Goal: Task Accomplishment & Management: Use online tool/utility

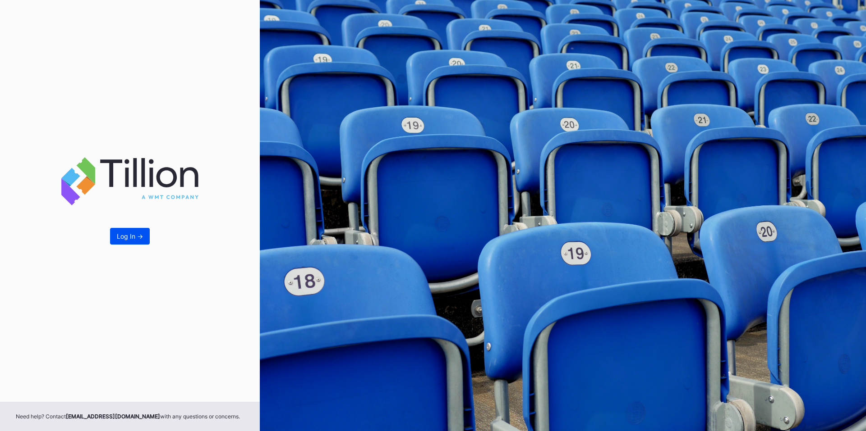
click at [141, 235] on div "Log In ->" at bounding box center [130, 237] width 26 height 8
click at [125, 235] on div "Log In ->" at bounding box center [130, 237] width 26 height 8
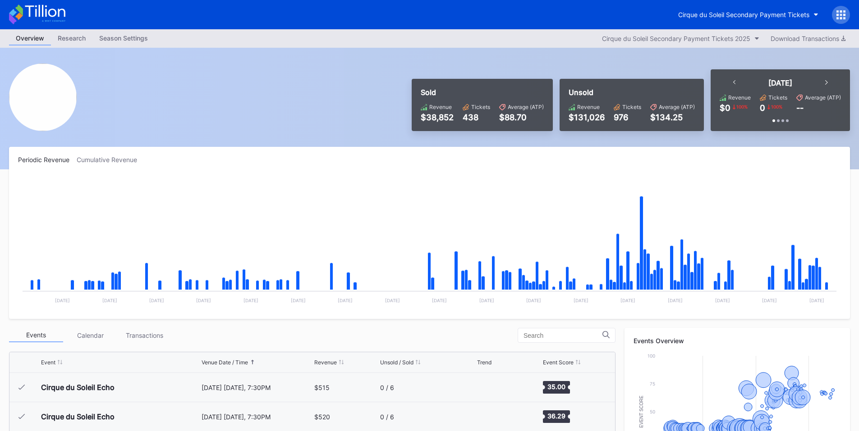
scroll to position [1553, 0]
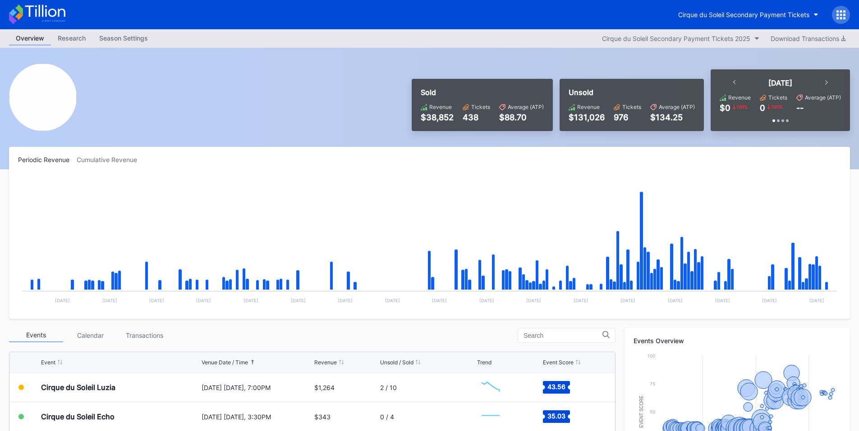
click at [843, 14] on icon at bounding box center [844, 15] width 2 height 2
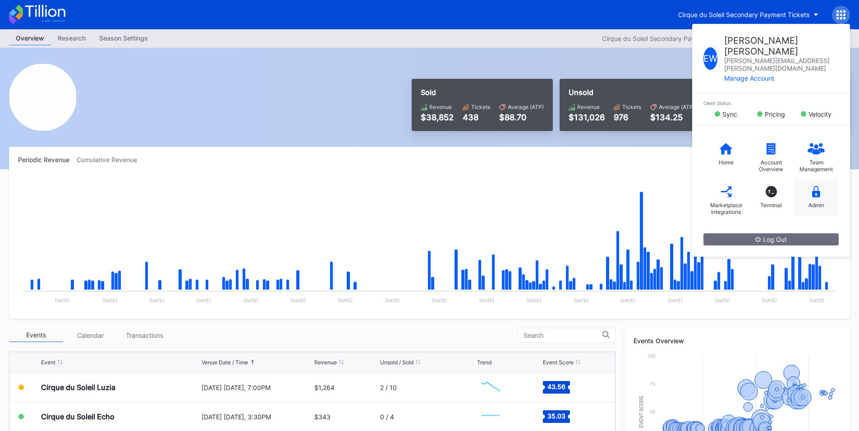
click at [808, 202] on div "Admin" at bounding box center [816, 205] width 16 height 7
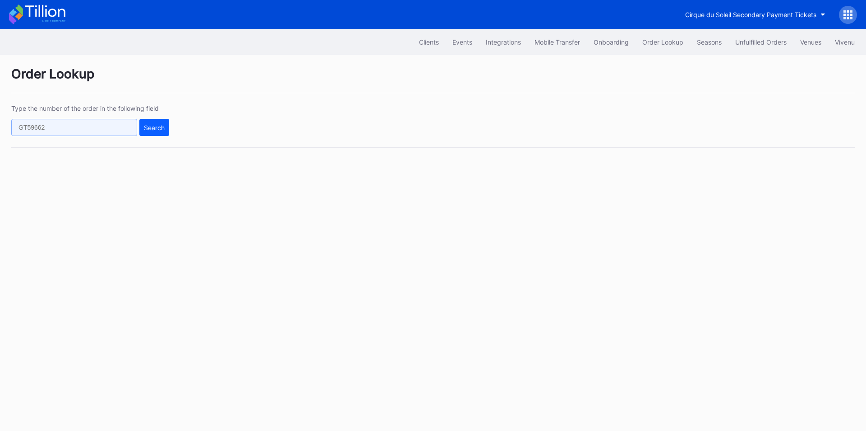
click at [115, 128] on input "text" at bounding box center [74, 127] width 126 height 17
paste input "272352513"
type input "272352513"
click at [142, 124] on button "Search" at bounding box center [154, 127] width 30 height 17
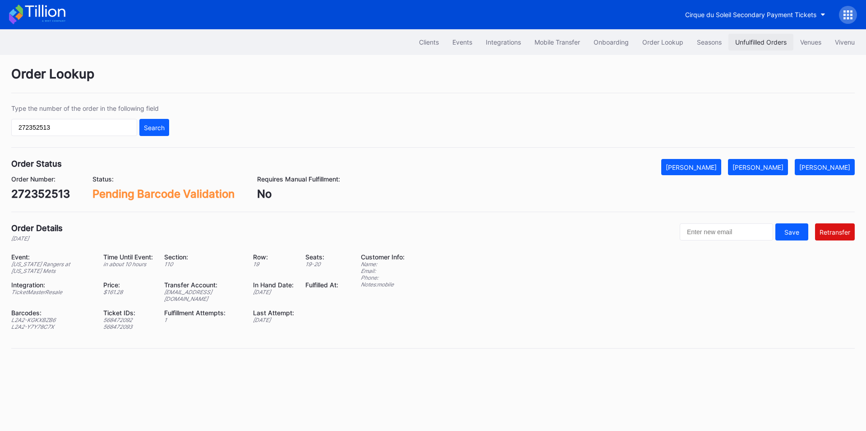
click at [758, 41] on div "Unfulfilled Orders" at bounding box center [760, 42] width 51 height 8
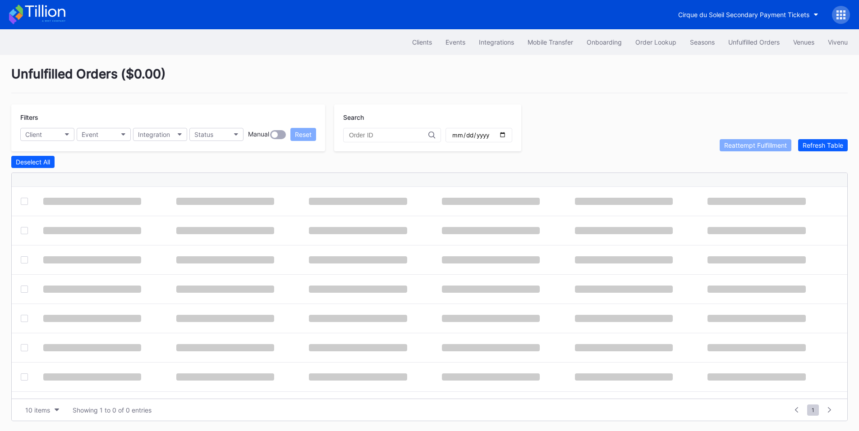
click at [370, 138] on input "text" at bounding box center [388, 135] width 79 height 7
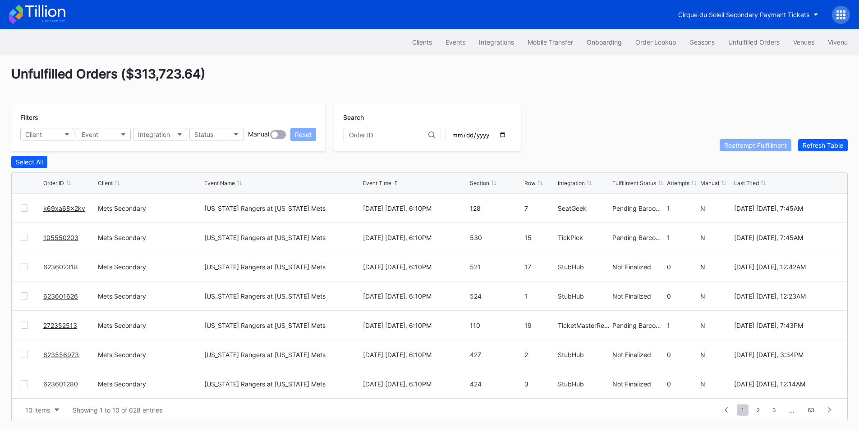
paste input "272352513"
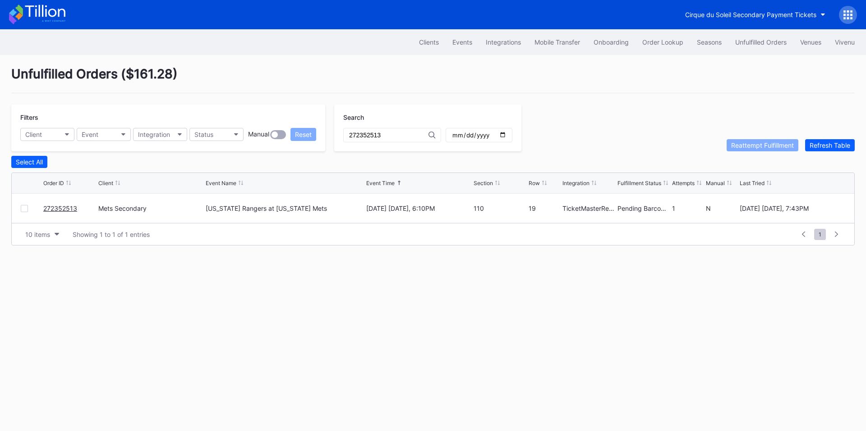
type input "272352513"
click at [25, 212] on div at bounding box center [24, 208] width 7 height 7
click at [751, 147] on div "Reattempt Fulfillment" at bounding box center [762, 146] width 63 height 8
click at [58, 133] on button "Client" at bounding box center [47, 134] width 54 height 13
type input "asp"
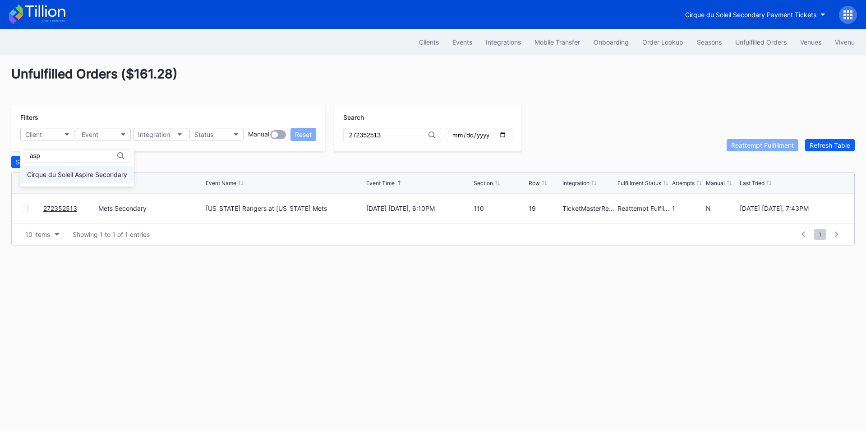
click at [86, 171] on div "Cirque du Soleil Aspire Secondary" at bounding box center [77, 175] width 100 height 8
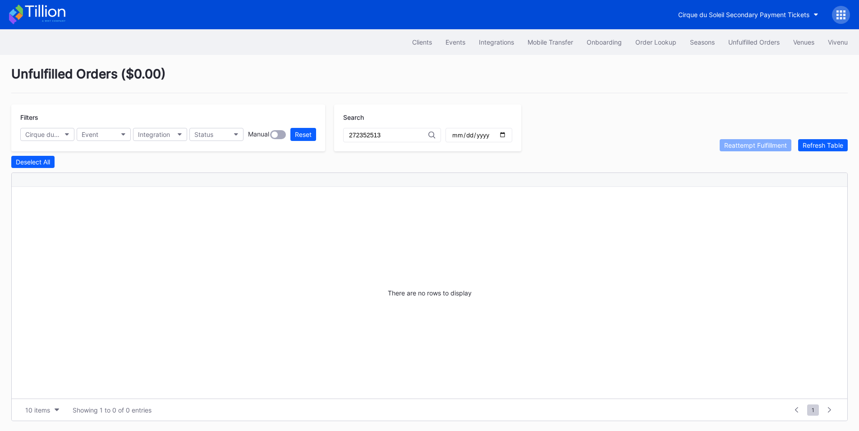
drag, startPoint x: 379, startPoint y: 137, endPoint x: 330, endPoint y: 136, distance: 48.2
click at [330, 136] on div "Filters Cirque du Soleil Aspire Secondary Event Integration Status Manual Reset…" at bounding box center [270, 128] width 519 height 47
type input "3"
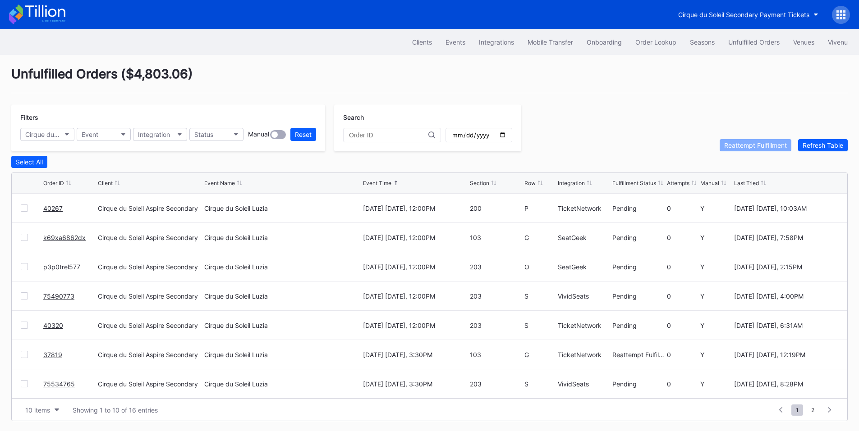
click at [506, 136] on input "date" at bounding box center [478, 135] width 55 height 8
type input "2025-09-21"
click at [565, 182] on div "Order ID Client Event Name Event Time Section Row Integration Fulfillment Statu…" at bounding box center [429, 183] width 835 height 21
click at [573, 183] on div "Integration" at bounding box center [571, 183] width 27 height 7
click at [385, 185] on div "Event Time" at bounding box center [377, 183] width 28 height 7
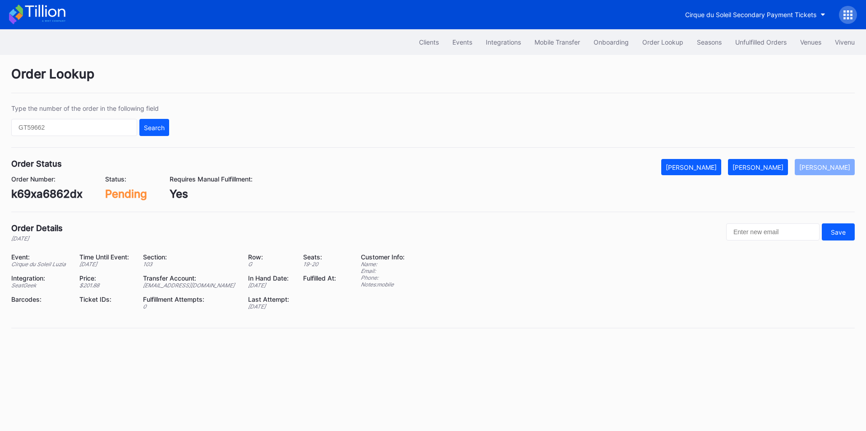
click at [46, 193] on div "k69xa6862dx" at bounding box center [46, 194] width 71 height 13
copy div "k69xa6862dx"
click at [763, 169] on div "[PERSON_NAME]" at bounding box center [757, 168] width 51 height 8
click at [39, 195] on div "p3p0trel577" at bounding box center [43, 194] width 64 height 13
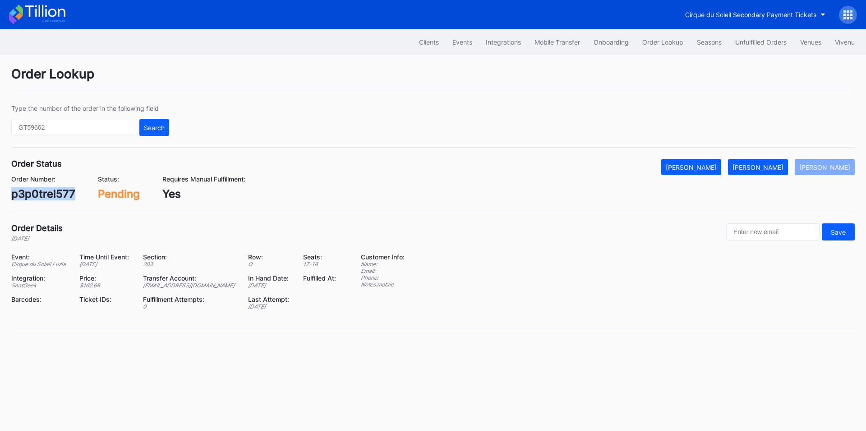
click at [39, 195] on div "p3p0trel577" at bounding box center [43, 194] width 64 height 13
copy div "p3p0trel577"
click at [777, 162] on button "[PERSON_NAME]" at bounding box center [758, 167] width 60 height 16
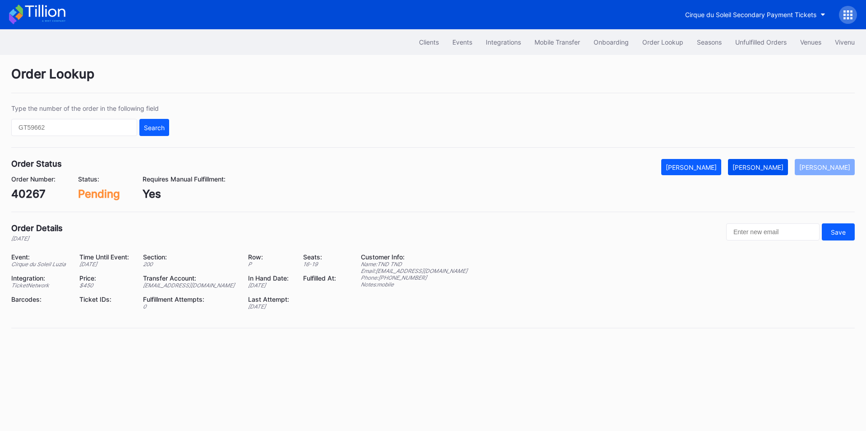
click at [759, 169] on div "[PERSON_NAME]" at bounding box center [757, 168] width 51 height 8
click at [778, 170] on div "Mark Fulfilled" at bounding box center [757, 168] width 51 height 8
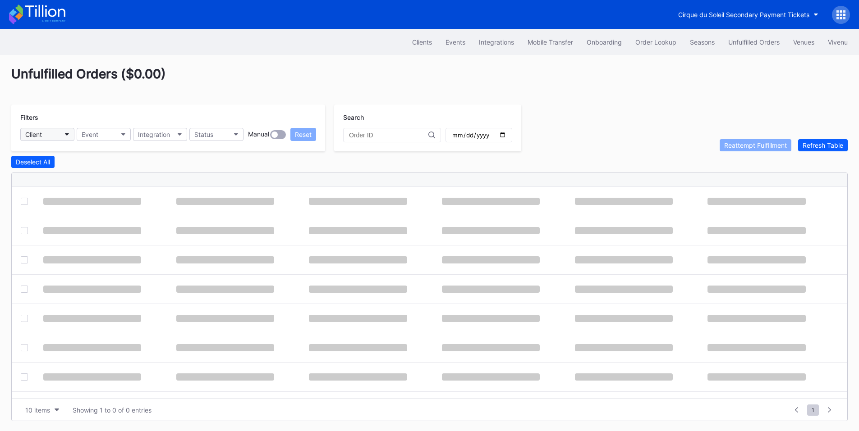
click at [57, 133] on button "Client" at bounding box center [47, 134] width 54 height 13
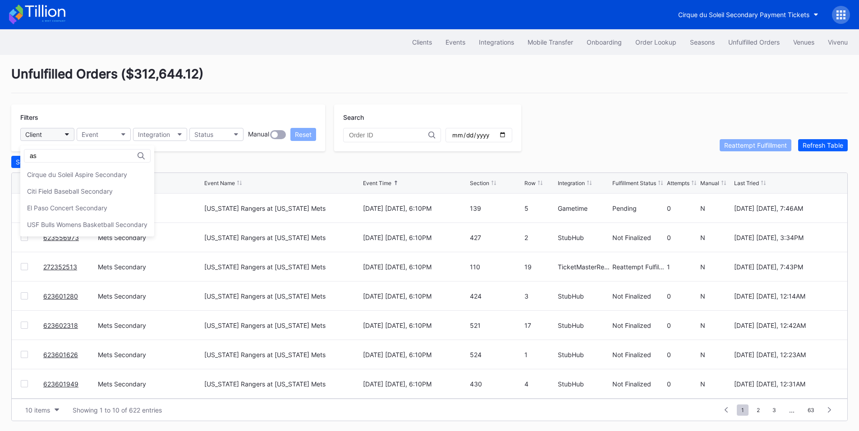
type input "asp"
click at [77, 171] on div "Cirque du Soleil Aspire Secondary" at bounding box center [77, 175] width 100 height 8
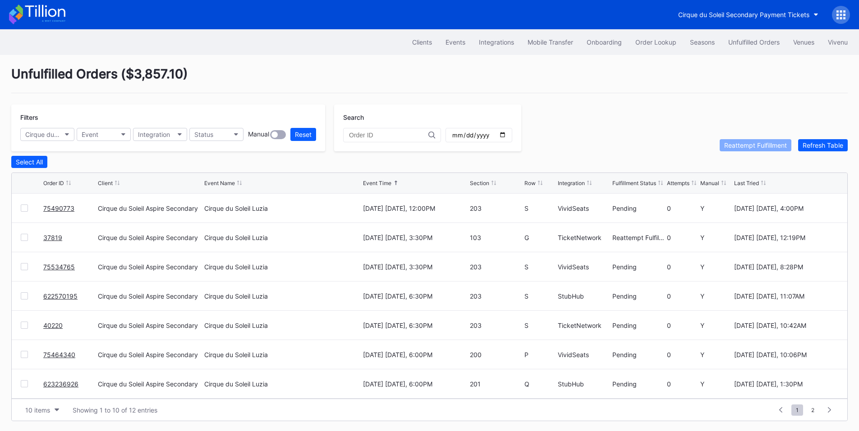
click at [512, 146] on div "Search" at bounding box center [427, 128] width 187 height 47
click at [506, 135] on input "date" at bounding box center [478, 135] width 55 height 8
type input "2025-09-21"
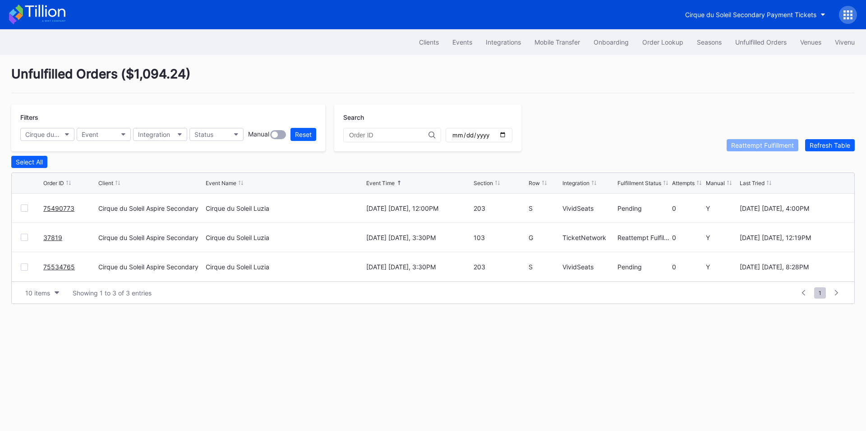
drag, startPoint x: 50, startPoint y: 239, endPoint x: 101, endPoint y: 204, distance: 62.2
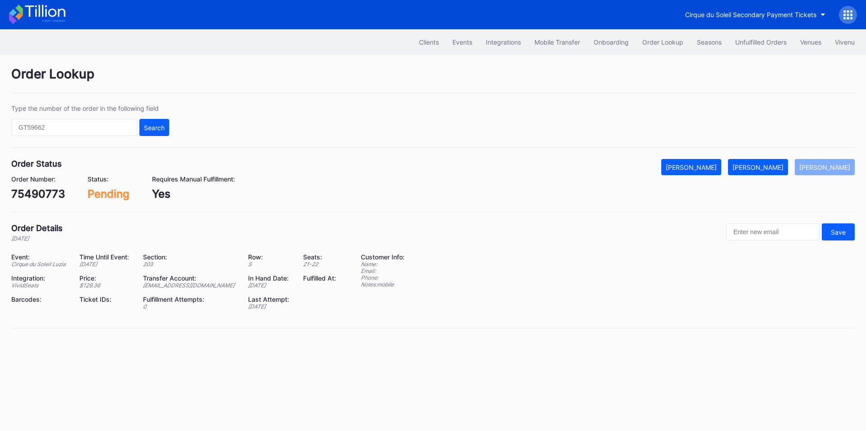
click at [49, 193] on div "75490773" at bounding box center [38, 194] width 54 height 13
copy div "75490773"
click at [769, 168] on div "[PERSON_NAME]" at bounding box center [757, 168] width 51 height 8
click at [50, 203] on div "Order Status Mark Cancelled Mark Fulfilled Mark Pending Order Number: 75534765 …" at bounding box center [432, 185] width 843 height 53
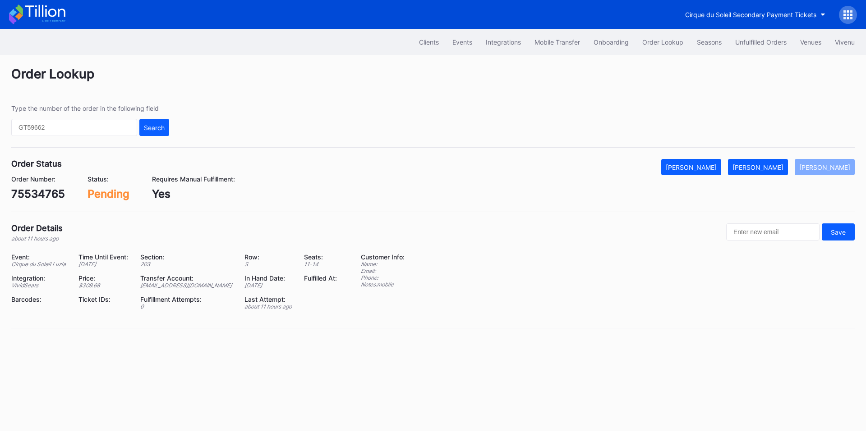
click at [48, 193] on div "75534765" at bounding box center [38, 194] width 54 height 13
copy div "75534765"
click at [756, 165] on div "[PERSON_NAME]" at bounding box center [757, 168] width 51 height 8
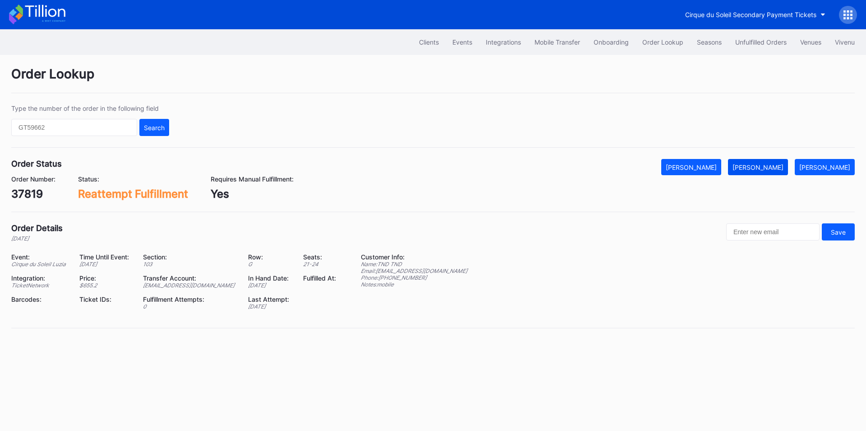
click at [774, 169] on div "[PERSON_NAME]" at bounding box center [757, 168] width 51 height 8
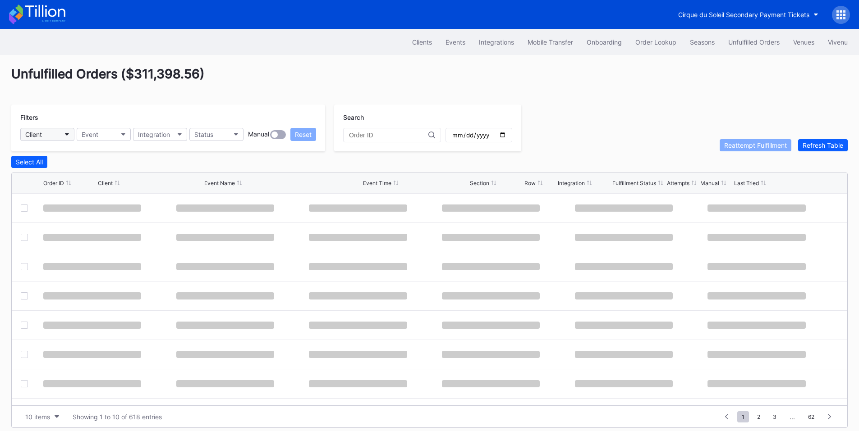
click at [68, 136] on icon "button" at bounding box center [67, 134] width 5 height 3
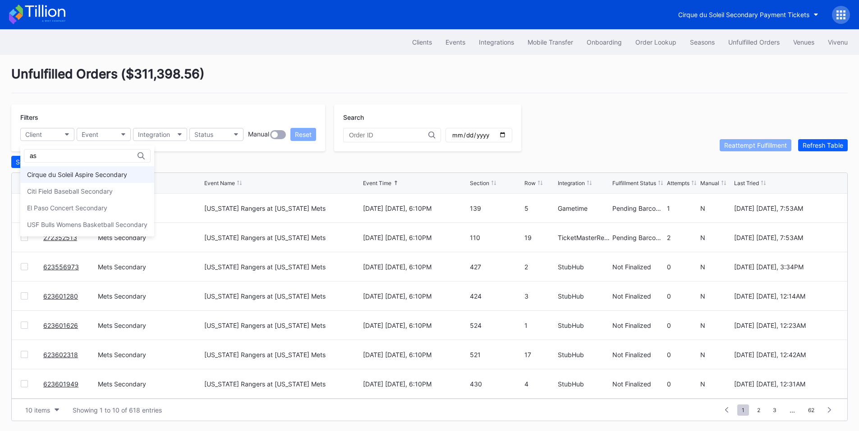
type input "as"
click at [81, 174] on div "Cirque du Soleil Aspire Secondary" at bounding box center [77, 175] width 100 height 8
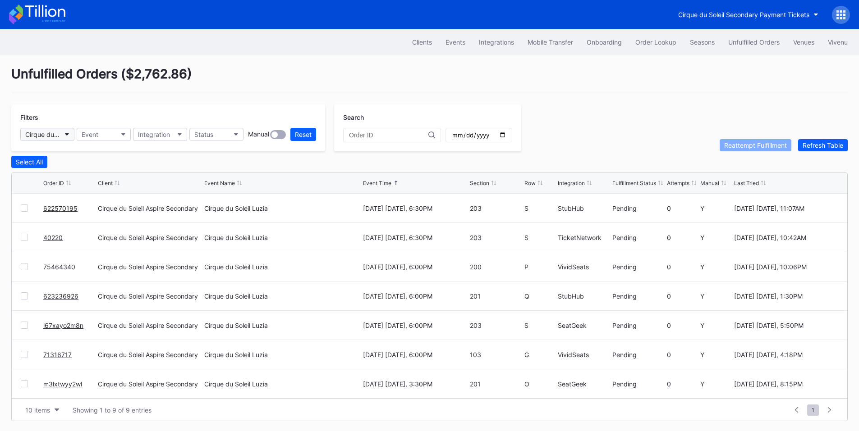
click at [60, 128] on button "Cirque du Soleil Aspire Secondary" at bounding box center [47, 134] width 54 height 13
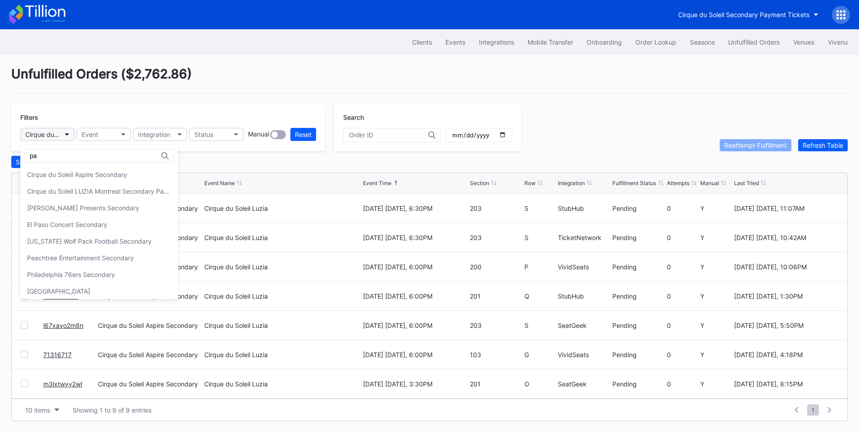
type input "pay"
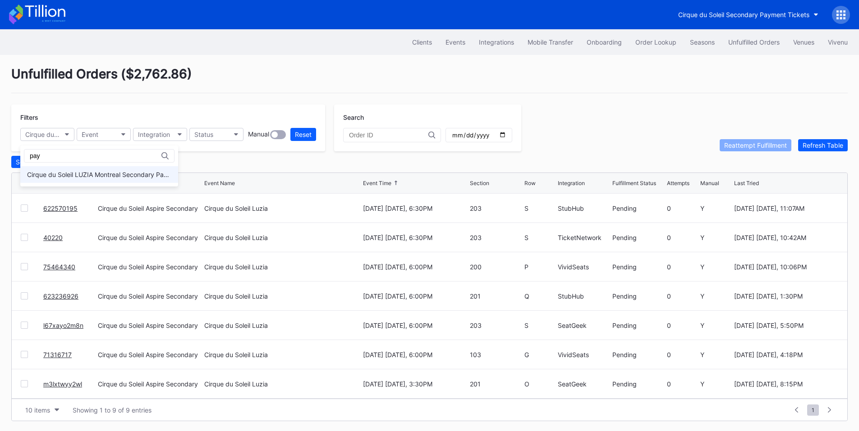
click at [73, 174] on div "Cirque du Soleil LUZIA Montreal Secondary Payment Tickets" at bounding box center [99, 175] width 144 height 8
click at [506, 135] on input "date" at bounding box center [478, 135] width 55 height 8
type input "[DATE]"
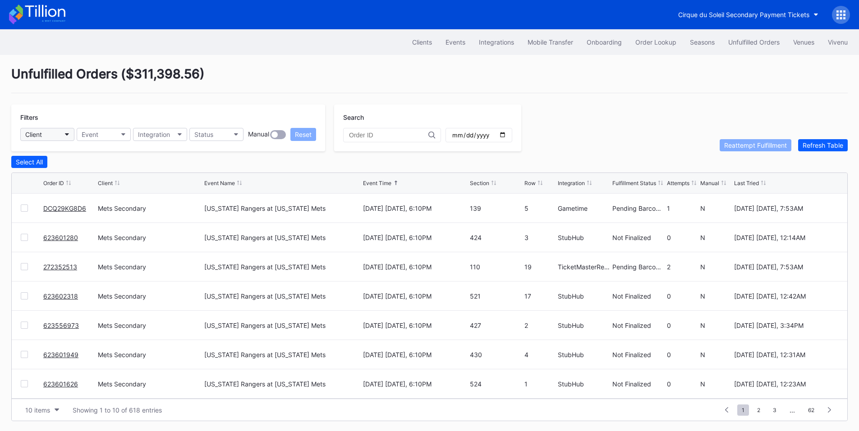
click at [55, 133] on button "Client" at bounding box center [47, 134] width 54 height 13
type input "pay"
click at [77, 173] on div "Cirque du Soleil LUZIA Montreal Secondary Payment Tickets" at bounding box center [99, 175] width 144 height 8
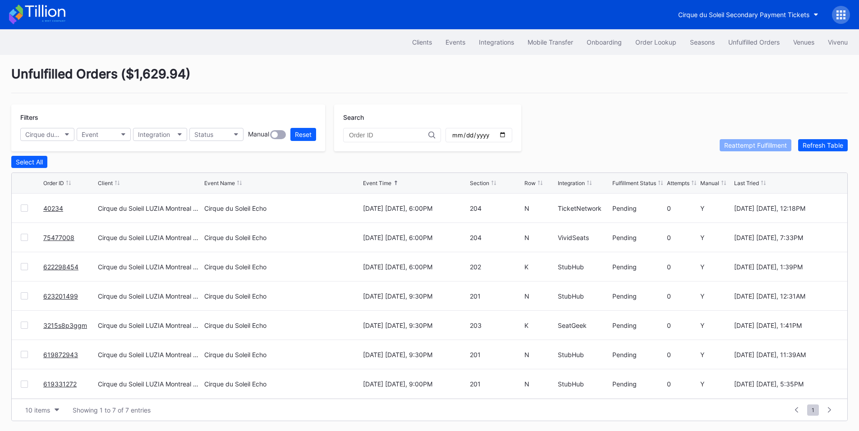
click at [506, 136] on input "date" at bounding box center [478, 135] width 55 height 8
type input "[DATE]"
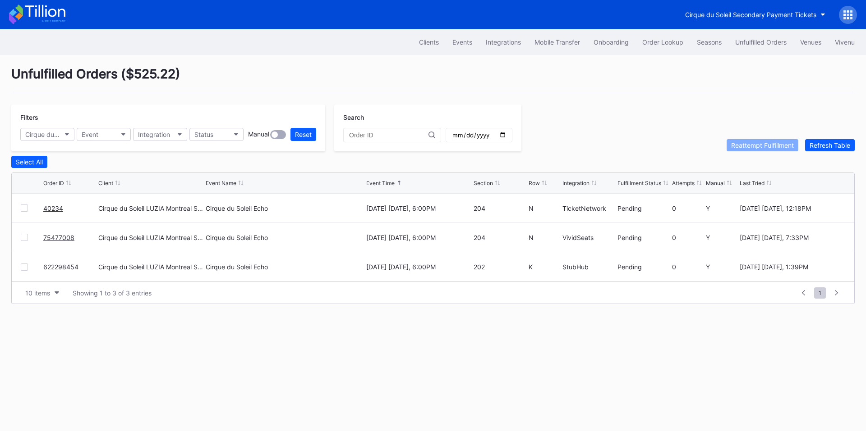
drag, startPoint x: 67, startPoint y: 242, endPoint x: 107, endPoint y: 195, distance: 61.8
drag, startPoint x: 74, startPoint y: 270, endPoint x: 116, endPoint y: 205, distance: 78.0
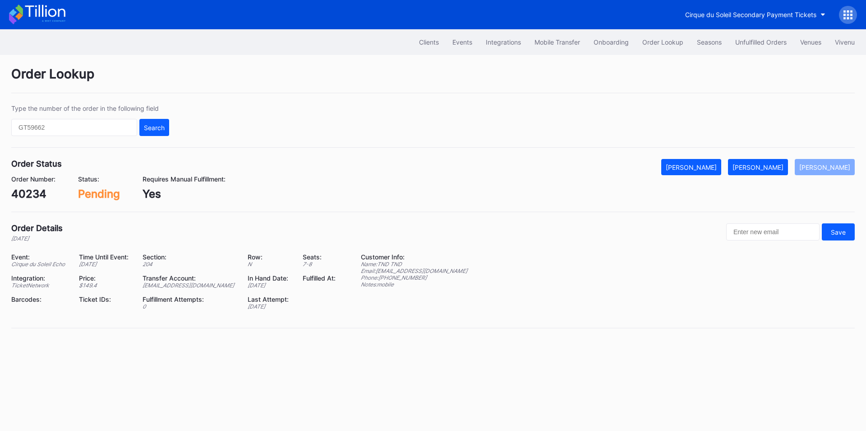
drag, startPoint x: 765, startPoint y: 164, endPoint x: 602, endPoint y: 91, distance: 178.2
click at [765, 164] on div "[PERSON_NAME]" at bounding box center [757, 168] width 51 height 8
click at [45, 191] on div "75477008" at bounding box center [38, 194] width 54 height 13
copy div "75477008"
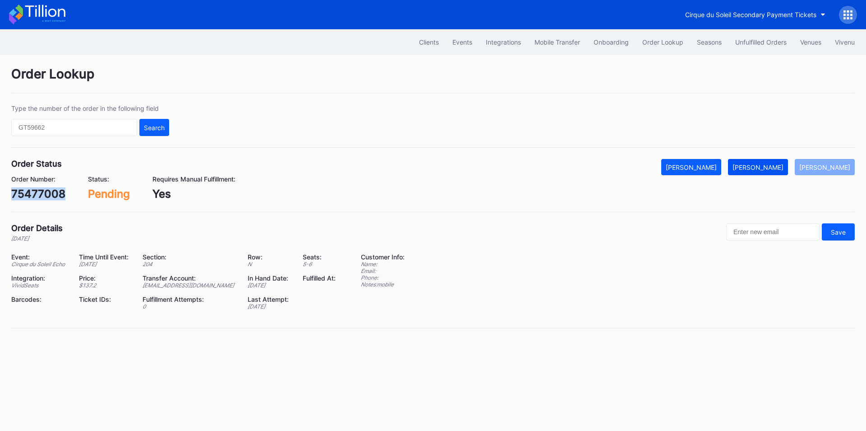
click at [765, 168] on div "[PERSON_NAME]" at bounding box center [757, 168] width 51 height 8
click at [50, 194] on div "622298454" at bounding box center [42, 194] width 62 height 13
copy div "622298454"
click at [783, 169] on div "[PERSON_NAME]" at bounding box center [757, 168] width 51 height 8
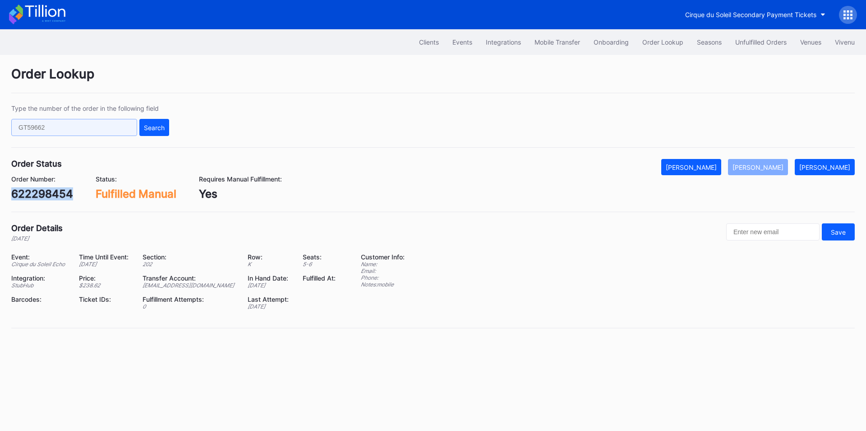
click at [70, 123] on input "text" at bounding box center [74, 127] width 126 height 17
paste input "621043011"
type input "621043011"
click at [170, 128] on div "Type the number of the order in the following field 621043011 Search" at bounding box center [432, 126] width 843 height 43
click at [141, 134] on button "Search" at bounding box center [154, 127] width 30 height 17
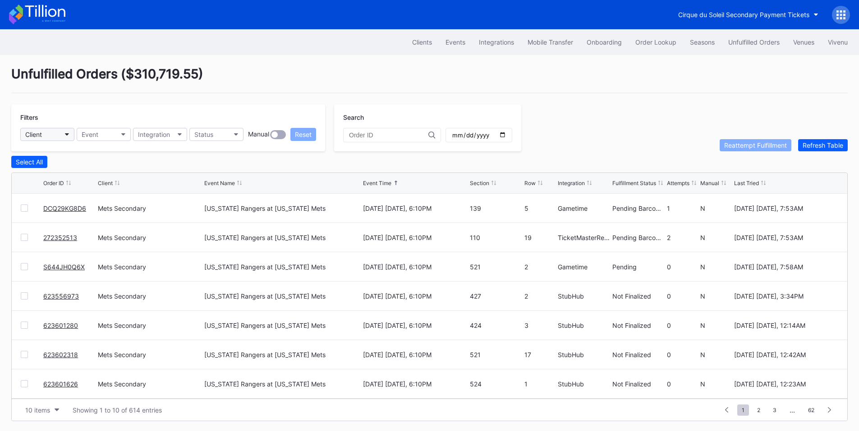
click at [69, 138] on button "Client" at bounding box center [47, 134] width 54 height 13
type input "mets"
click at [76, 170] on div "Mets Secondary" at bounding box center [72, 174] width 105 height 17
click at [219, 128] on button "Status" at bounding box center [216, 134] width 54 height 13
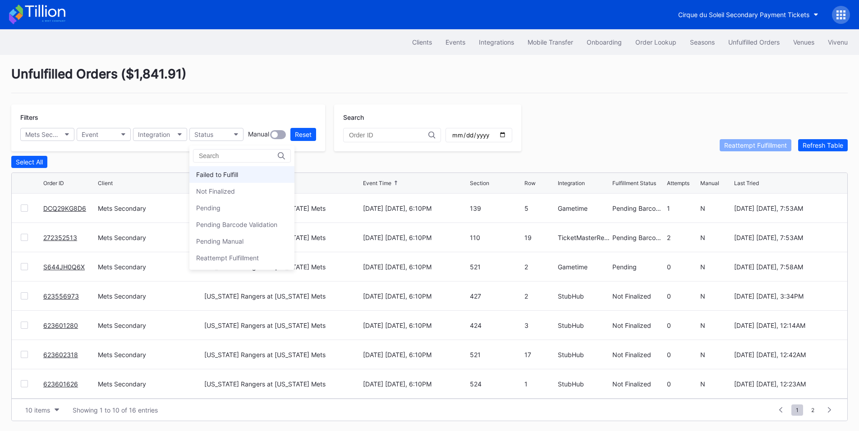
click at [225, 173] on div "Failed to Fulfill" at bounding box center [217, 175] width 42 height 8
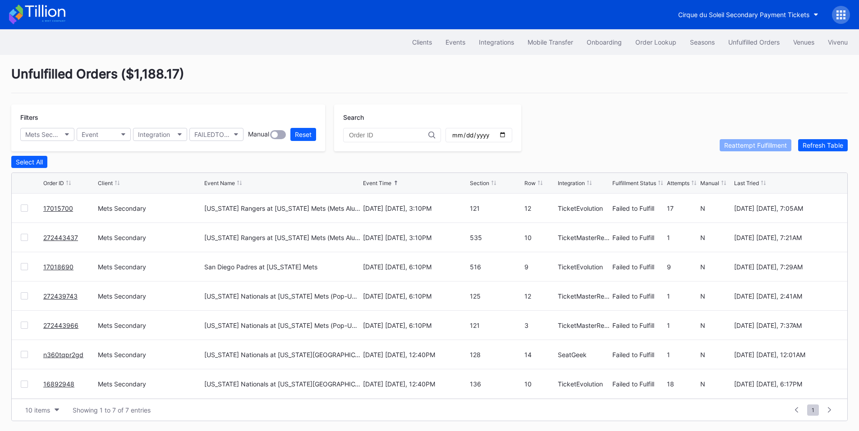
click at [24, 240] on div at bounding box center [24, 237] width 7 height 7
click at [23, 297] on div at bounding box center [24, 296] width 7 height 7
click at [23, 328] on div at bounding box center [24, 325] width 7 height 7
click at [26, 357] on div at bounding box center [24, 354] width 7 height 7
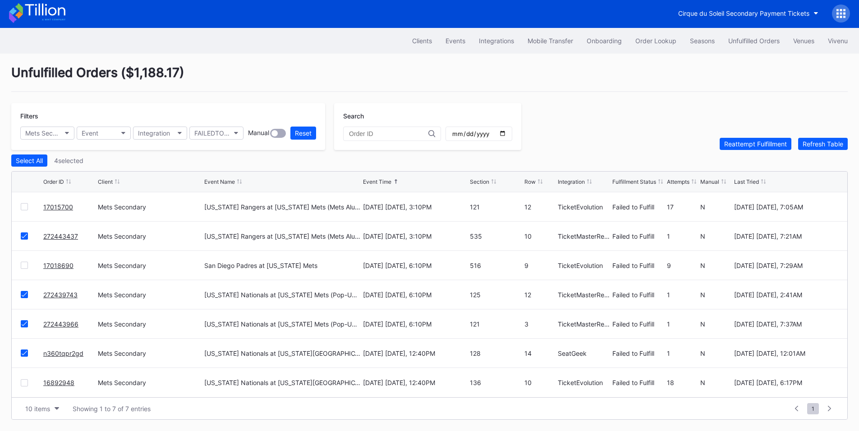
scroll to position [4, 0]
click at [750, 147] on div "Reattempt Fulfillment" at bounding box center [755, 144] width 63 height 8
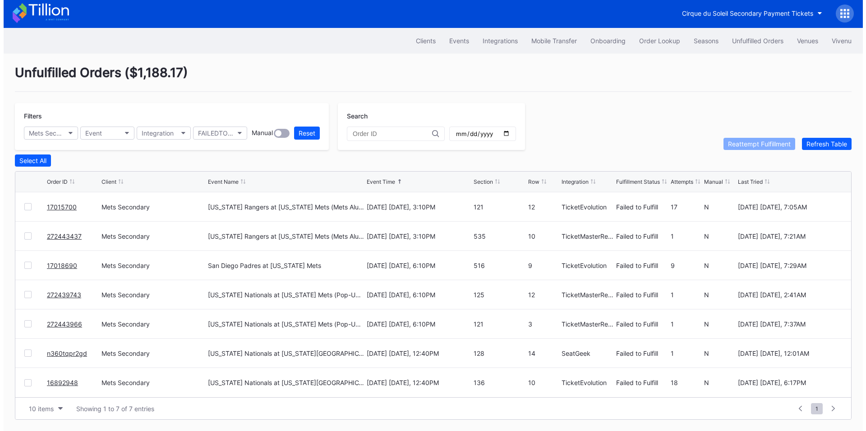
scroll to position [0, 0]
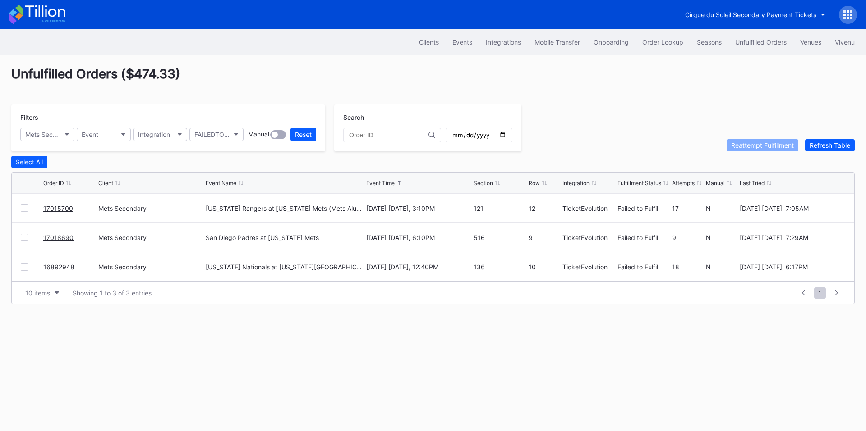
drag, startPoint x: 54, startPoint y: 211, endPoint x: 101, endPoint y: 175, distance: 58.8
drag, startPoint x: 61, startPoint y: 242, endPoint x: 69, endPoint y: 233, distance: 11.5
drag, startPoint x: 60, startPoint y: 268, endPoint x: 72, endPoint y: 264, distance: 12.0
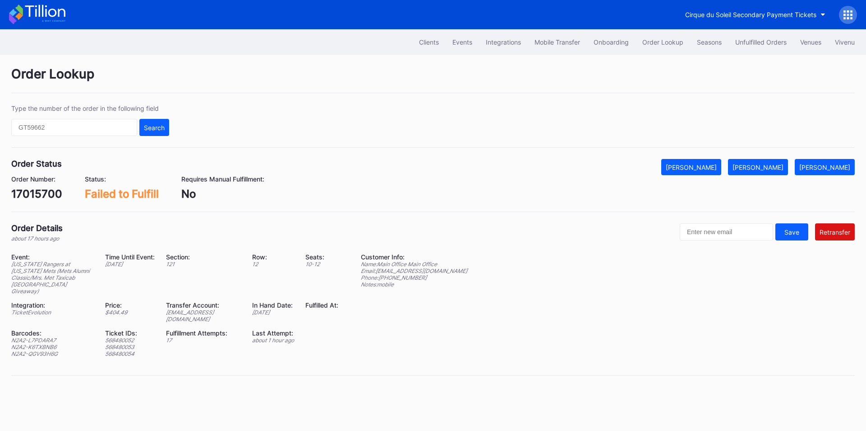
click at [40, 188] on div "17015700" at bounding box center [36, 194] width 51 height 13
copy div "17015700"
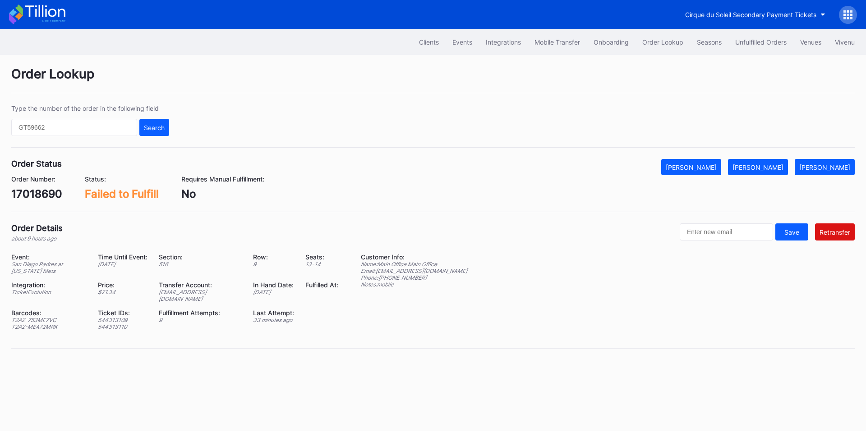
click at [40, 195] on div "17018690" at bounding box center [36, 194] width 51 height 13
copy div "17018690"
click at [45, 309] on div "Barcodes:" at bounding box center [48, 313] width 75 height 8
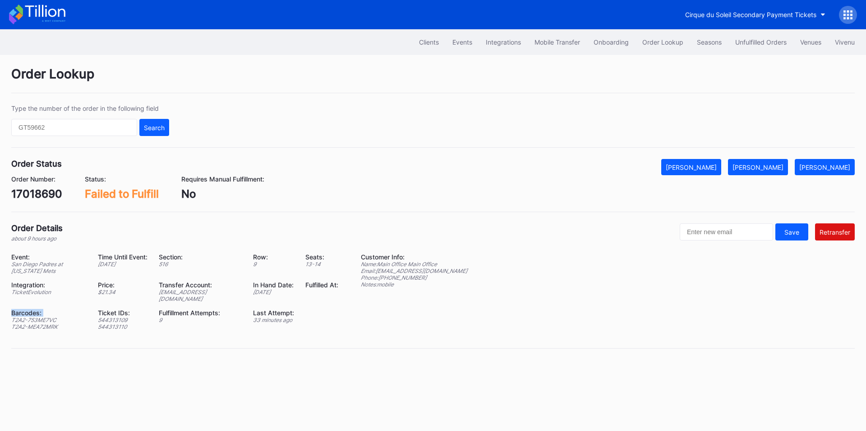
click at [45, 309] on div "Barcodes:" at bounding box center [48, 313] width 75 height 8
click at [43, 317] on div "T2A2-753ME7VC" at bounding box center [48, 320] width 75 height 7
copy div "T2A2-753ME7VC"
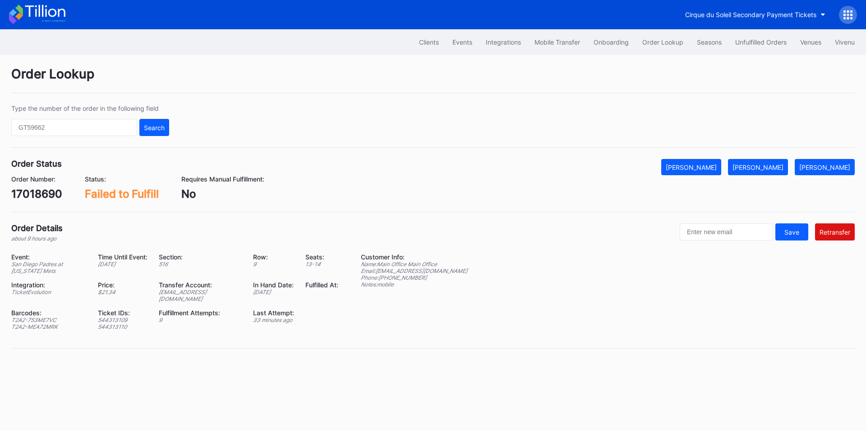
click at [49, 325] on div "Event: San Diego Padres at New York Mets Time Until Event: in 5 days Section: 5…" at bounding box center [180, 295] width 338 height 84
click at [49, 324] on div "T2A2-MEA72MRK" at bounding box center [48, 327] width 75 height 7
copy div "T2A2-MEA72MRK"
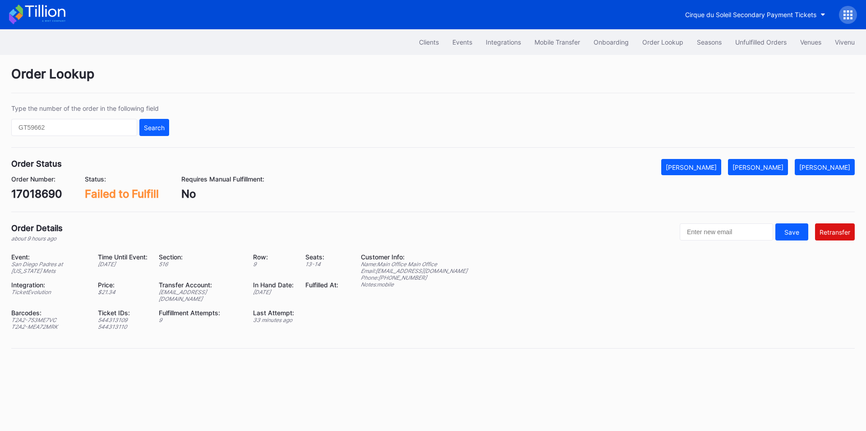
click at [205, 293] on div "ed-8165849@eventdynamic.com" at bounding box center [200, 296] width 83 height 14
copy div "ed-8165849@eventdynamic.com"
click at [768, 158] on div "Order Lookup Type the number of the order in the following field Search Order S…" at bounding box center [433, 213] width 866 height 316
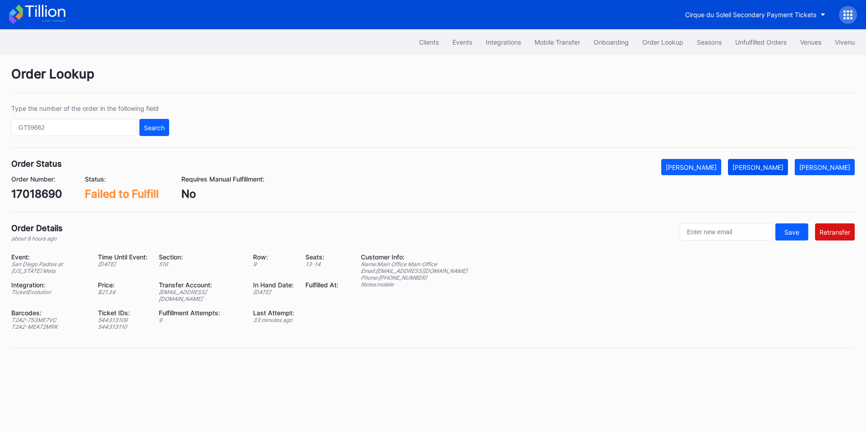
click at [768, 170] on div "[PERSON_NAME]" at bounding box center [757, 168] width 51 height 8
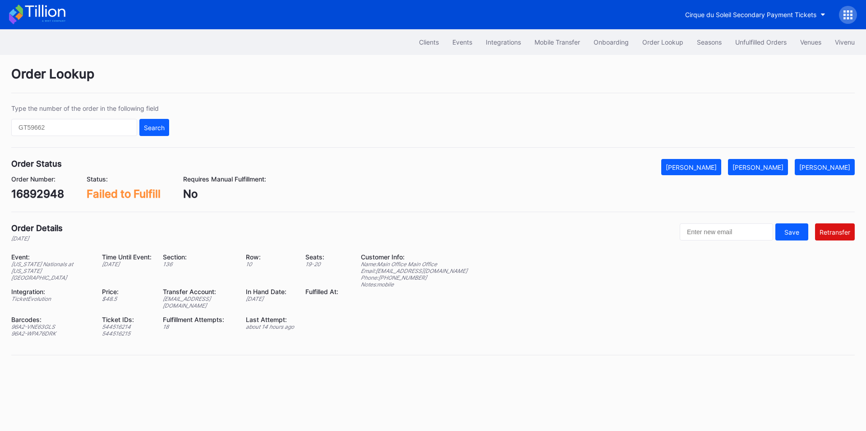
click at [45, 194] on div "16892948" at bounding box center [37, 194] width 53 height 13
copy div "16892948"
click at [34, 324] on div "96A2-VNE63GLS" at bounding box center [50, 327] width 79 height 7
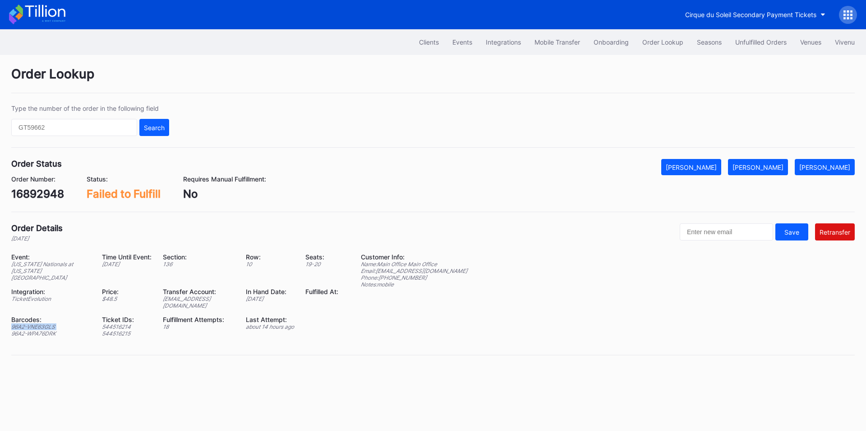
click at [34, 324] on div "96A2-VNE63GLS" at bounding box center [50, 327] width 79 height 7
copy div "96A2-VNE63GLS"
click at [39, 330] on div "96A2-WPA76DRK" at bounding box center [50, 333] width 79 height 7
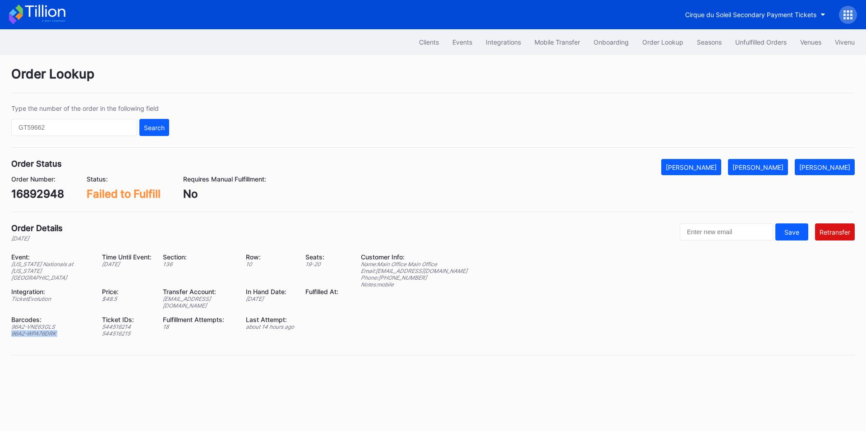
copy div "96A2-WPA76DRK"
click at [192, 296] on div "ed-8179918@eventdynamic.com" at bounding box center [199, 303] width 72 height 14
copy div "ed-8179918@eventdynamic.com"
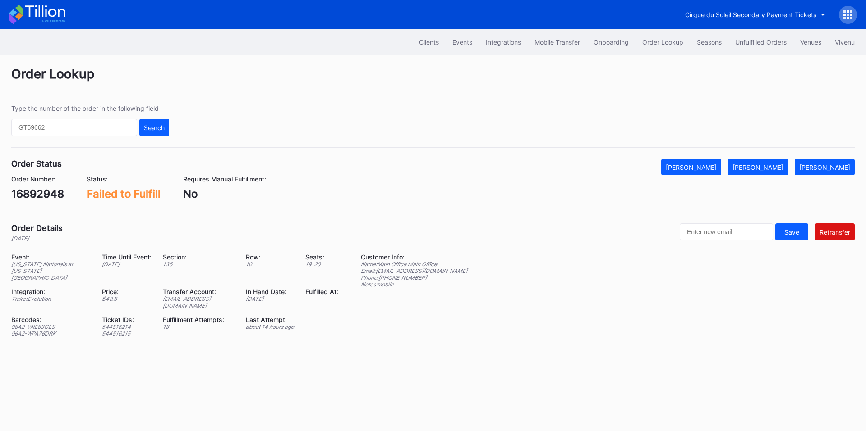
click at [55, 197] on div "16892948" at bounding box center [37, 194] width 53 height 13
copy div "16892948"
click at [193, 296] on div "ed-8179918@eventdynamic.com" at bounding box center [199, 303] width 72 height 14
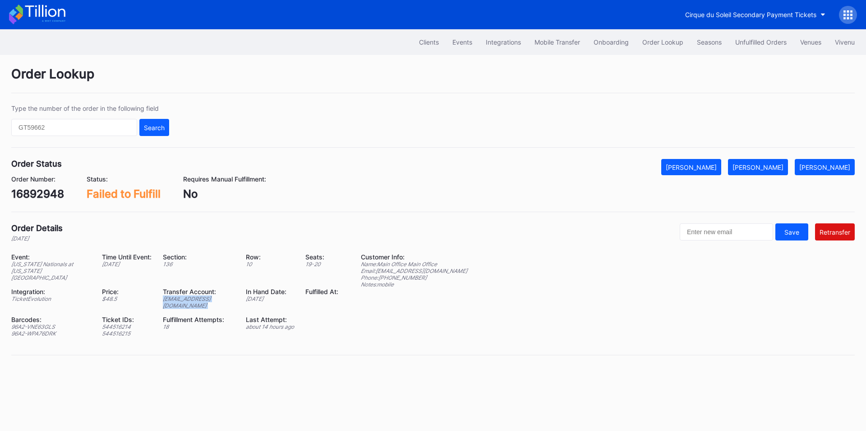
click at [193, 296] on div "ed-8179918@eventdynamic.com" at bounding box center [199, 303] width 72 height 14
copy div "ed-8179918@eventdynamic.com"
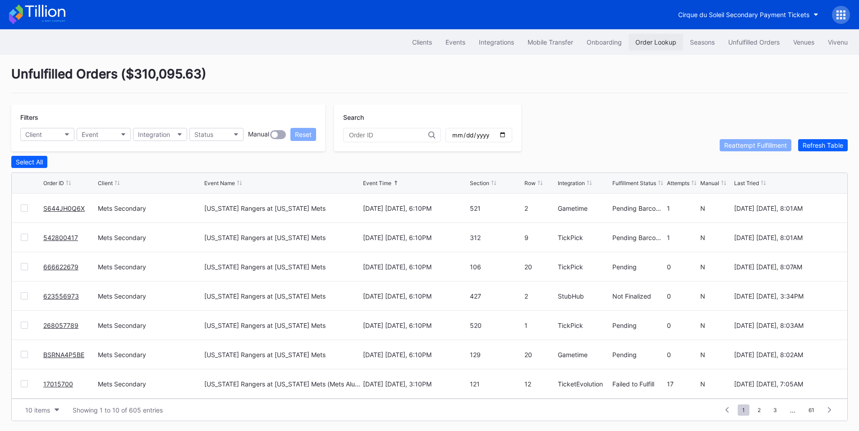
click at [653, 41] on div "Order Lookup" at bounding box center [655, 42] width 41 height 8
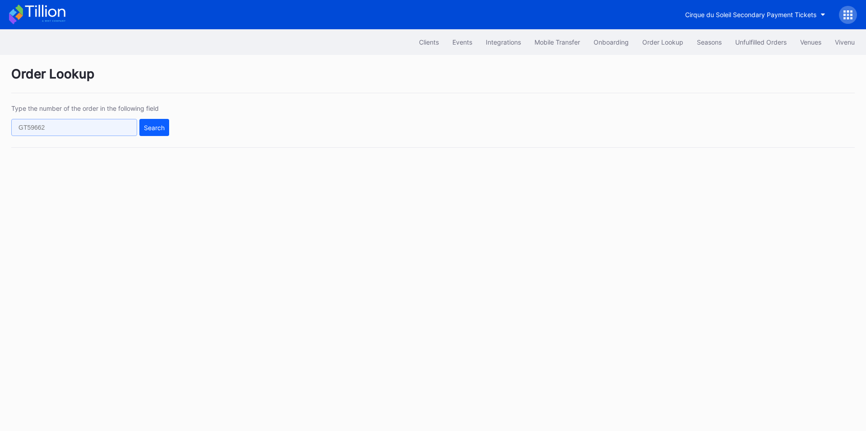
click at [60, 133] on input "text" at bounding box center [74, 127] width 126 height 17
paste input "xnd6t65v2ql"
click at [160, 124] on div "Search" at bounding box center [154, 128] width 21 height 8
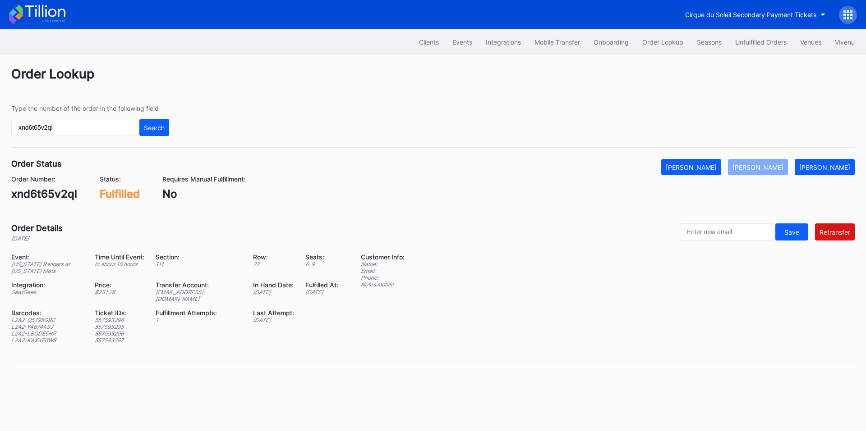
click at [196, 293] on div "[EMAIL_ADDRESS][DOMAIN_NAME]" at bounding box center [199, 296] width 86 height 14
copy div "[EMAIL_ADDRESS][DOMAIN_NAME]"
click at [114, 135] on input "xnd6t65v2ql" at bounding box center [74, 127] width 126 height 17
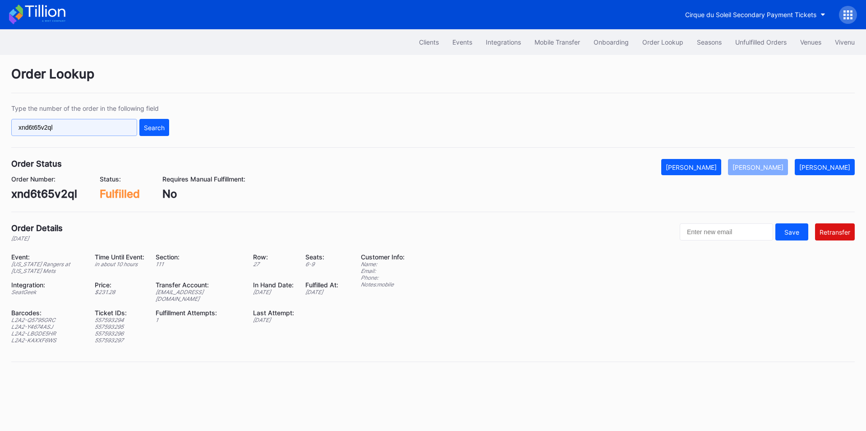
click at [114, 135] on input "xnd6t65v2ql" at bounding box center [74, 127] width 126 height 17
paste input "623587745"
type input "623587745"
click at [157, 127] on div "Search" at bounding box center [154, 128] width 21 height 8
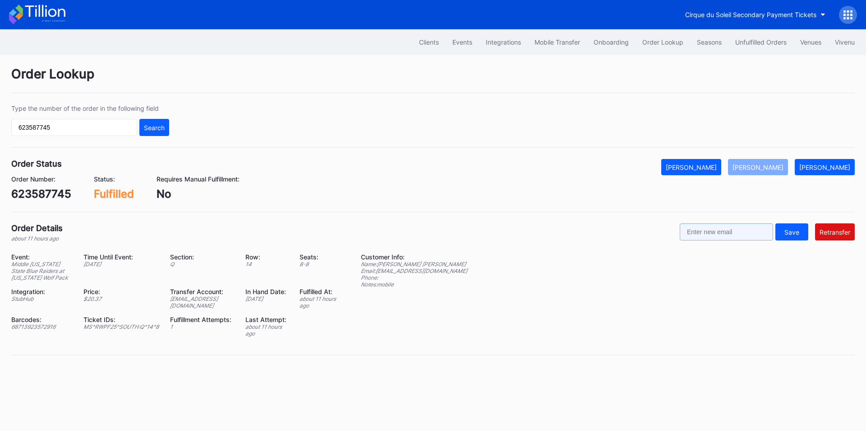
click at [730, 233] on input "text" at bounding box center [725, 232] width 93 height 17
paste input "[EMAIL_ADDRESS][DOMAIN_NAME]"
type input "[EMAIL_ADDRESS][DOMAIN_NAME]"
click at [838, 237] on button "Retransfer" at bounding box center [835, 232] width 40 height 17
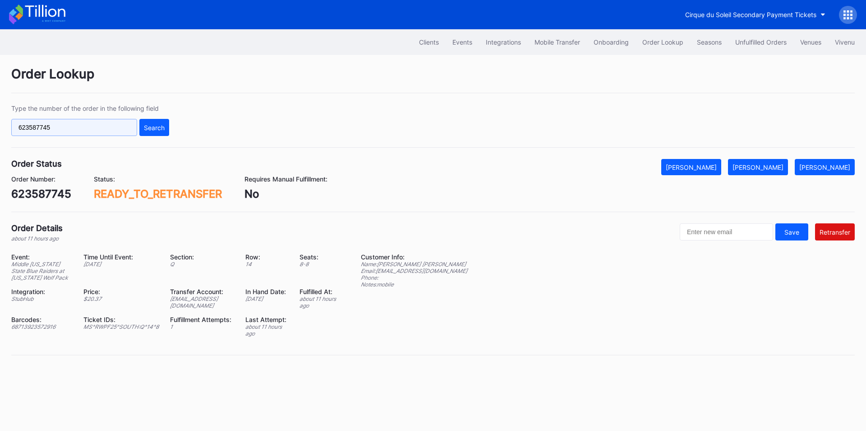
click at [74, 127] on input "623587745" at bounding box center [74, 127] width 126 height 17
paste input "18264600"
click at [136, 128] on input "618264600" at bounding box center [74, 127] width 126 height 17
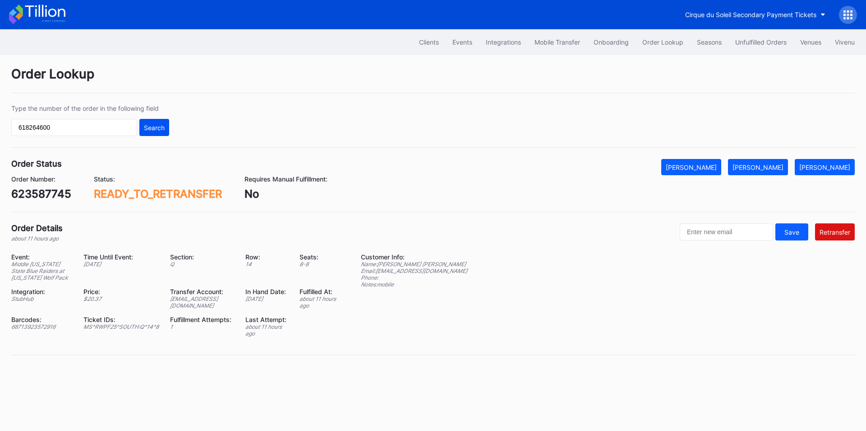
click at [160, 130] on div "Search" at bounding box center [154, 128] width 21 height 8
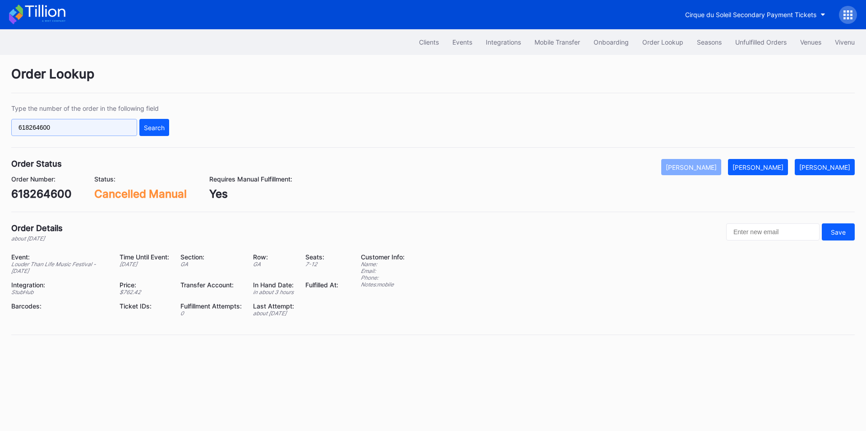
click at [77, 131] on input "618264600" at bounding box center [74, 127] width 126 height 17
paste input "20729490"
click at [156, 127] on div "Search" at bounding box center [154, 128] width 21 height 8
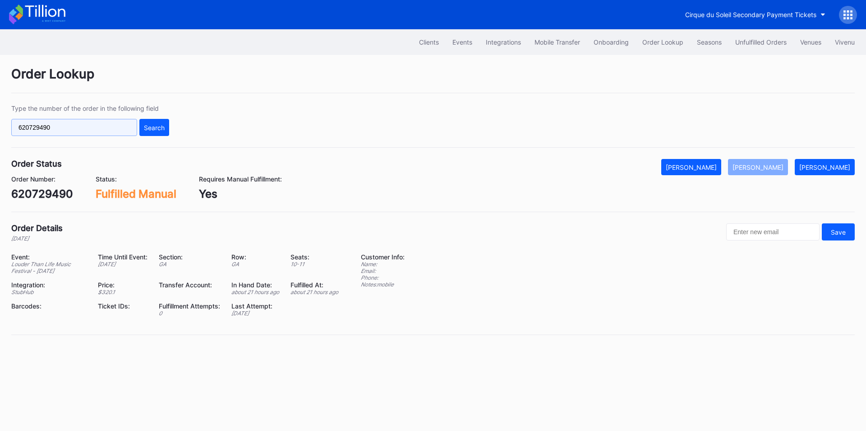
click at [87, 128] on input "620729490" at bounding box center [74, 127] width 126 height 17
paste input "268057789"
click at [157, 124] on div "Search" at bounding box center [154, 128] width 21 height 8
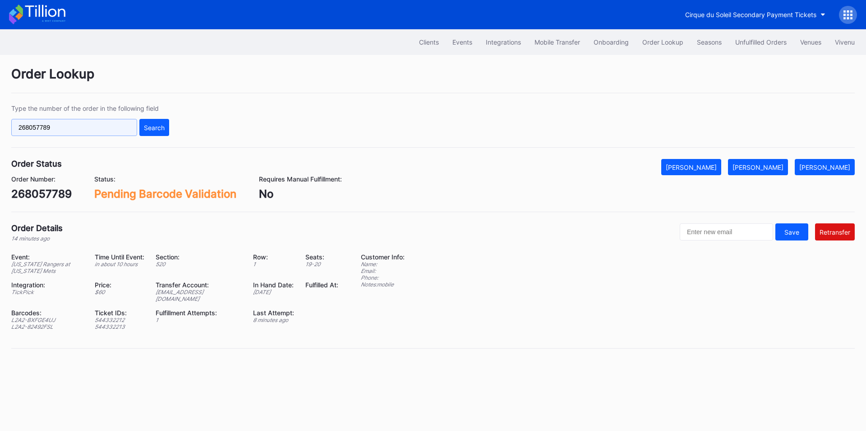
click at [62, 123] on input "268057789" at bounding box center [74, 127] width 126 height 17
paste input "BSRNA4P5BE"
click at [155, 129] on div "Search" at bounding box center [154, 128] width 21 height 8
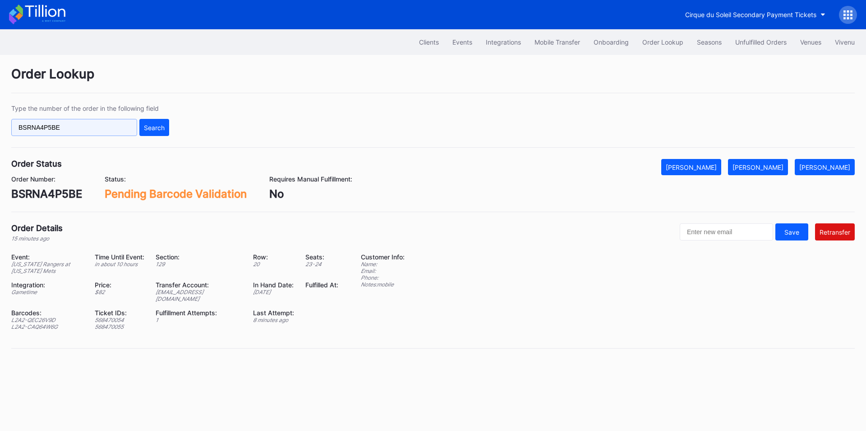
click at [96, 121] on input "BSRNA4P5BE" at bounding box center [74, 127] width 126 height 17
click at [91, 124] on input "BSRNA4P5BE" at bounding box center [74, 127] width 126 height 17
click at [79, 129] on input "BSRNA4P5BE" at bounding box center [74, 127] width 126 height 17
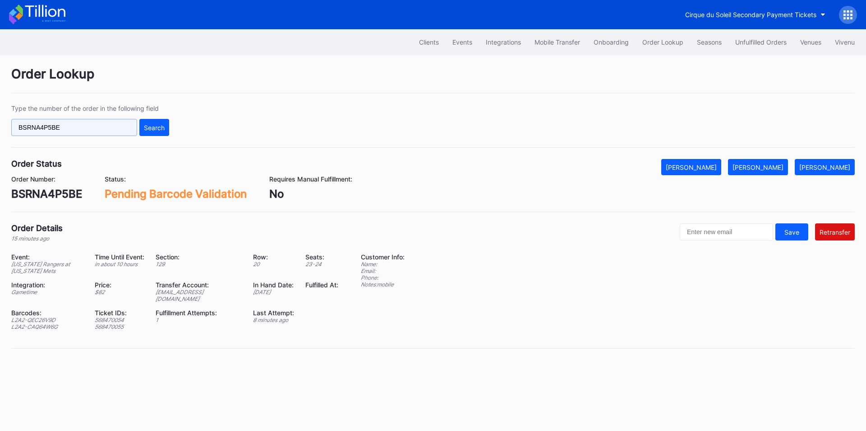
click at [79, 129] on input "BSRNA4P5BE" at bounding box center [74, 127] width 126 height 17
paste input "623587745"
type input "623587745"
click at [146, 131] on div "Search" at bounding box center [154, 128] width 21 height 8
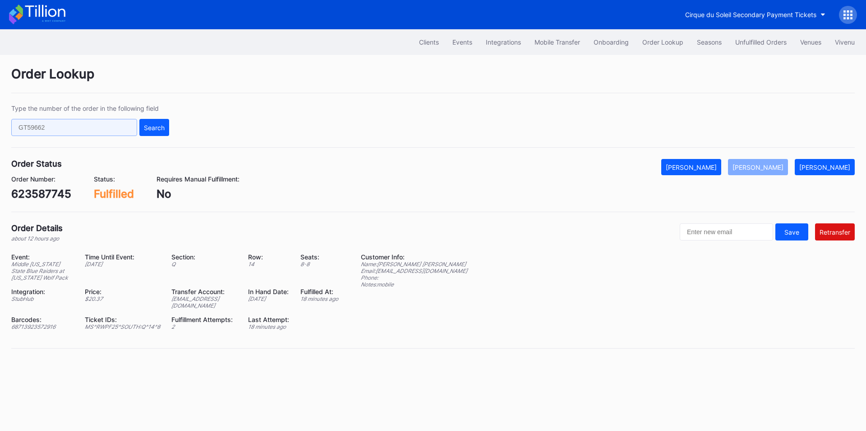
click at [72, 128] on input "text" at bounding box center [74, 127] width 126 height 17
paste input "623437634"
click at [157, 128] on div "Search" at bounding box center [154, 128] width 21 height 8
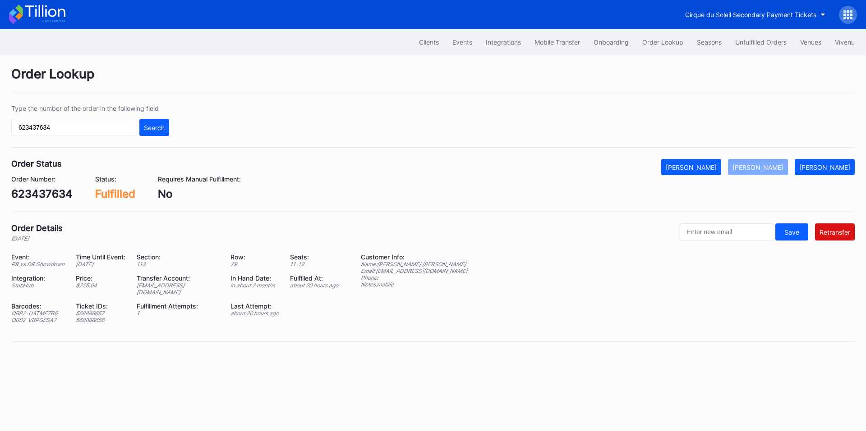
click at [188, 285] on div "ed-8158523@eventdynamic.com" at bounding box center [178, 289] width 83 height 14
copy div "ed-8158523@eventdynamic.com"
click at [51, 133] on input "623437634" at bounding box center [74, 127] width 126 height 17
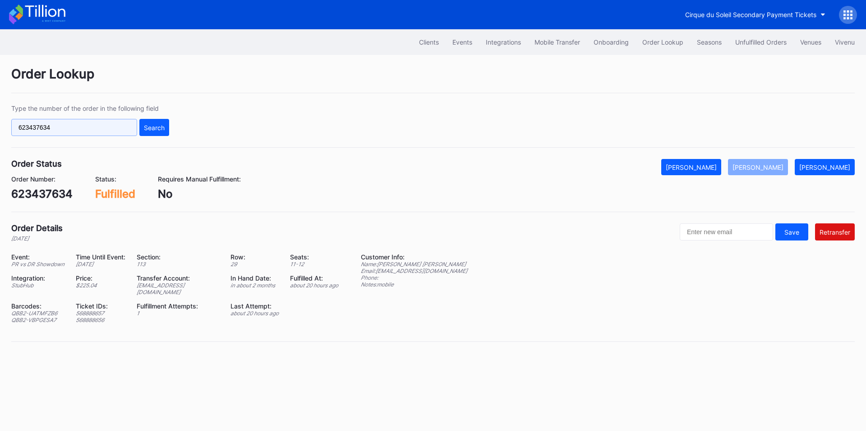
click at [51, 133] on input "623437634" at bounding box center [74, 127] width 126 height 17
paste input "q013cr5y6w7"
type input "q013cr5y6w7"
click at [157, 128] on div "Search" at bounding box center [154, 128] width 21 height 8
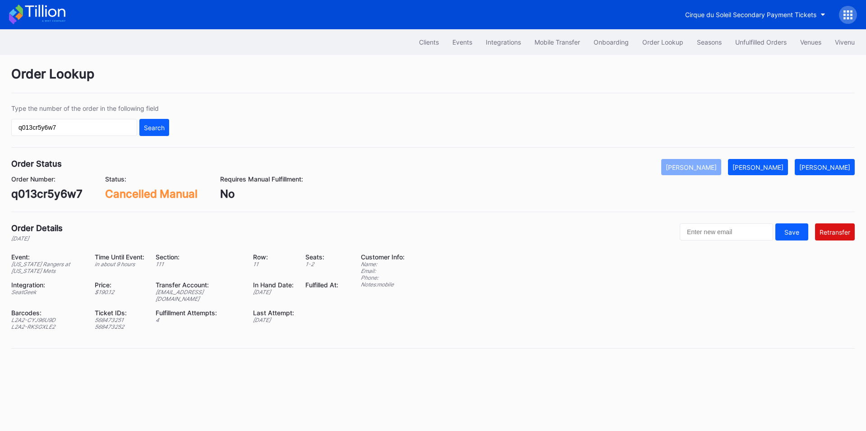
click at [139, 119] on button "Search" at bounding box center [154, 127] width 30 height 17
click at [78, 133] on input "q013cr5y6w7" at bounding box center [74, 127] width 126 height 17
paste input "k03x"
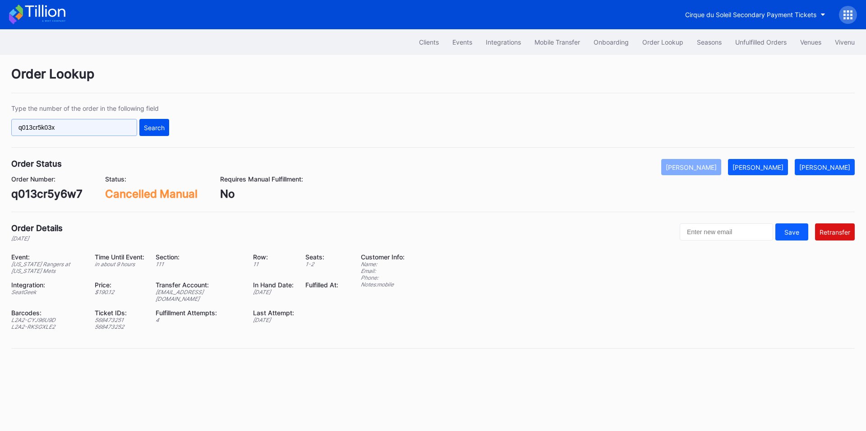
type input "q013cr5k03x"
click at [160, 127] on div "Search" at bounding box center [154, 128] width 21 height 8
click at [762, 39] on div "Unfulfilled Orders" at bounding box center [760, 42] width 51 height 8
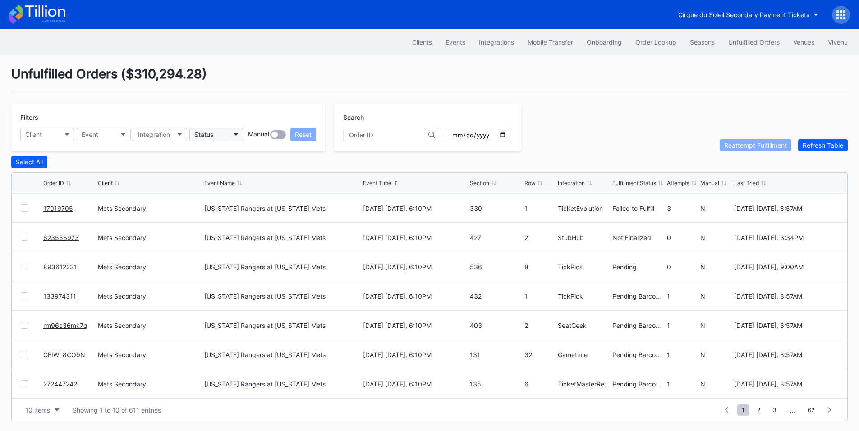
click at [226, 133] on button "Status" at bounding box center [216, 134] width 54 height 13
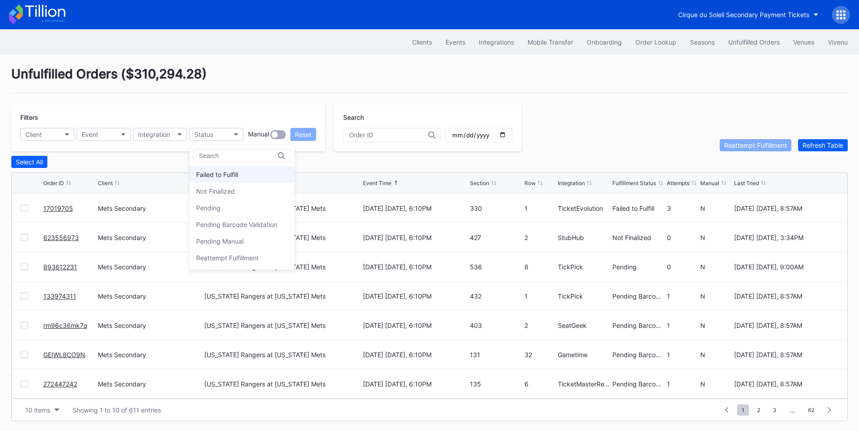
click at [223, 171] on div "Failed to Fulfill" at bounding box center [217, 175] width 42 height 8
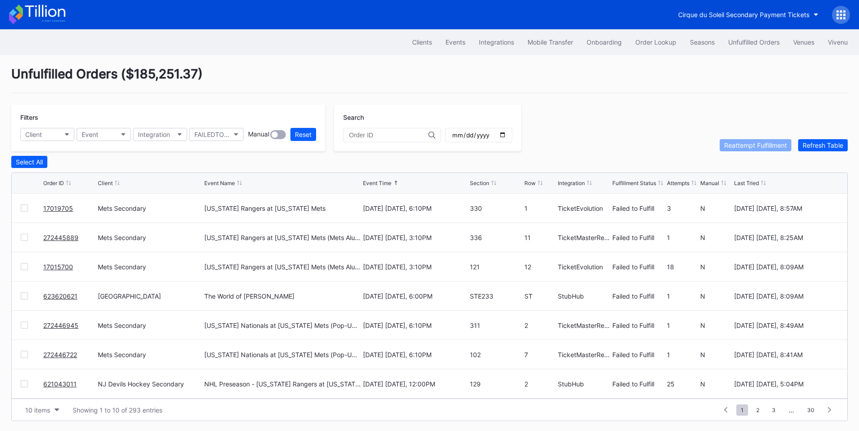
click at [24, 238] on div at bounding box center [24, 237] width 7 height 7
click at [27, 238] on icon at bounding box center [24, 237] width 5 height 5
drag, startPoint x: 86, startPoint y: 300, endPoint x: 37, endPoint y: 301, distance: 49.2
click at [37, 301] on div "623620621 Prudential Center Secondary The World of [PERSON_NAME] [DATE] [DATE],…" at bounding box center [429, 296] width 835 height 29
copy div "623620621"
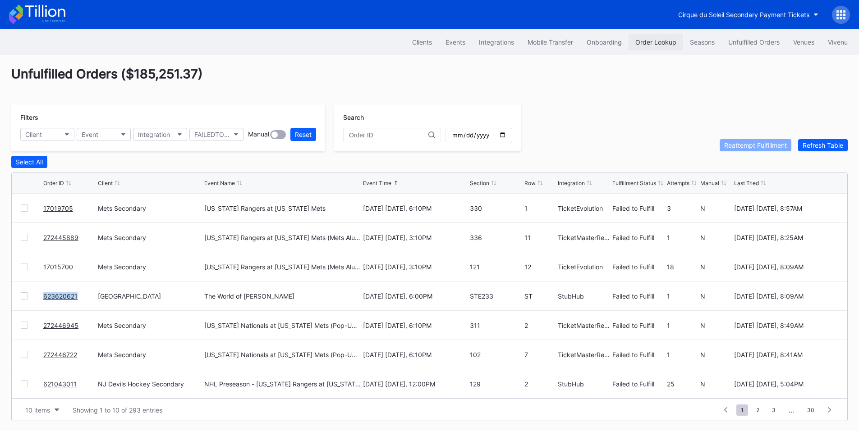
click at [660, 44] on div "Order Lookup" at bounding box center [655, 42] width 41 height 8
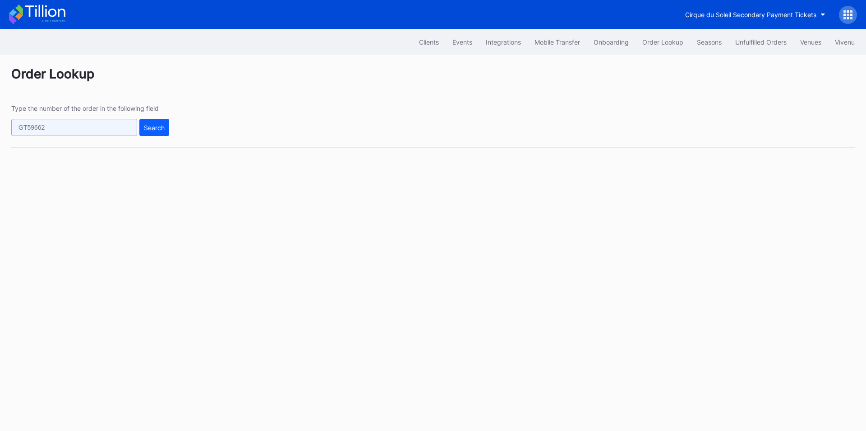
click at [89, 129] on input "text" at bounding box center [74, 127] width 126 height 17
paste input "16892948"
type input "16892948"
click at [162, 126] on div "Search" at bounding box center [154, 128] width 21 height 8
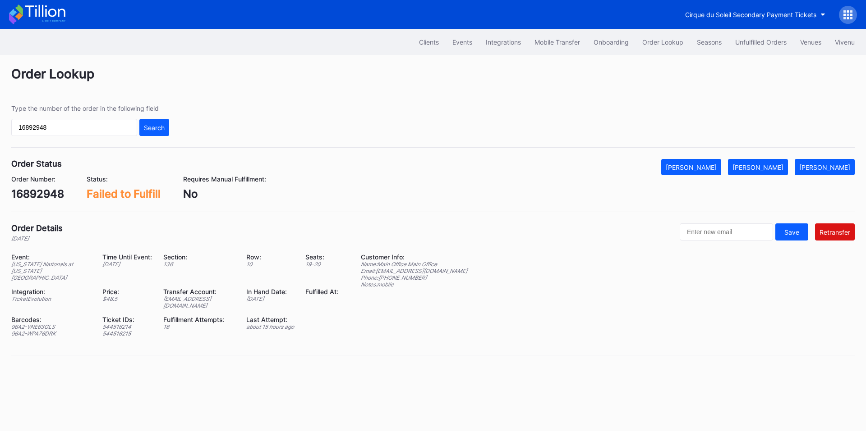
click at [38, 324] on div "96A2-VNE63GLS" at bounding box center [51, 327] width 80 height 7
copy div "96A2-VNE63GLS"
click at [204, 296] on div "[EMAIL_ADDRESS][DOMAIN_NAME]" at bounding box center [199, 303] width 72 height 14
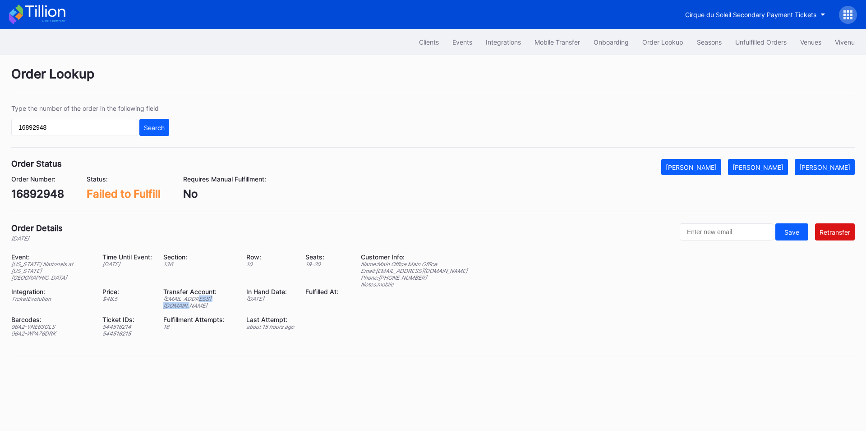
click at [204, 296] on div "[EMAIL_ADDRESS][DOMAIN_NAME]" at bounding box center [199, 303] width 72 height 14
copy div "[EMAIL_ADDRESS][DOMAIN_NAME]"
click at [51, 194] on div "16892948" at bounding box center [37, 194] width 53 height 13
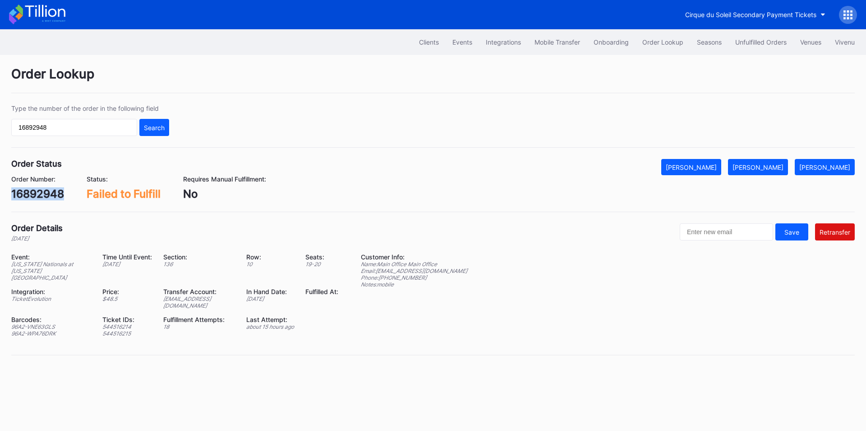
copy div "16892948"
